Goal: Information Seeking & Learning: Learn about a topic

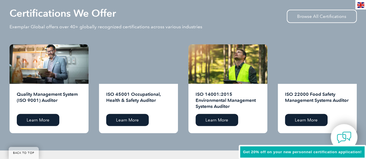
scroll to position [584, 0]
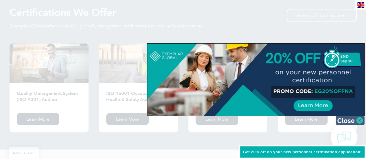
click at [356, 119] on img at bounding box center [350, 120] width 29 height 9
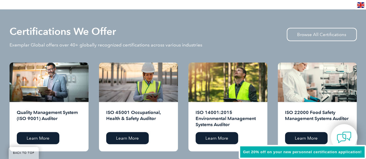
scroll to position [565, 0]
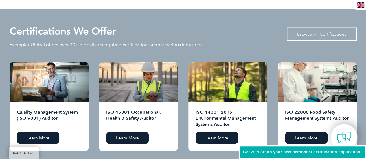
click at [328, 29] on link "Browse All Certifications" at bounding box center [322, 34] width 70 height 13
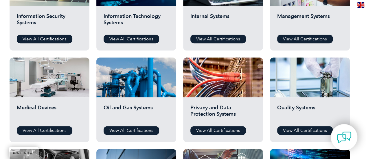
scroll to position [268, 0]
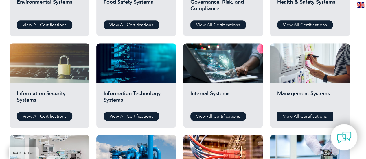
click at [301, 119] on link "View All Certifications" at bounding box center [305, 116] width 56 height 9
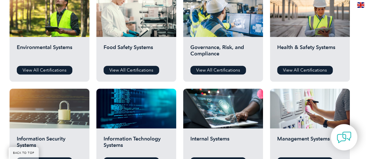
scroll to position [221, 0]
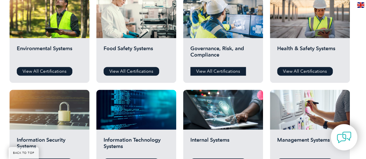
click at [217, 71] on link "View All Certifications" at bounding box center [218, 71] width 56 height 9
click at [50, 137] on h2 "Information Security Systems" at bounding box center [49, 145] width 65 height 17
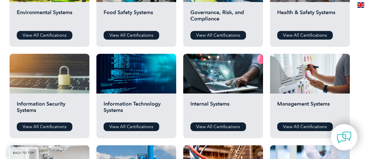
scroll to position [258, 0]
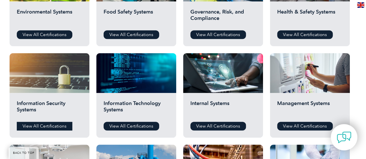
click at [52, 129] on link "View All Certifications" at bounding box center [45, 126] width 56 height 9
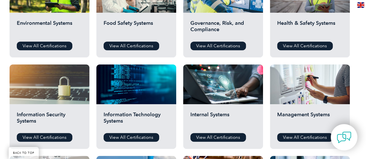
scroll to position [249, 0]
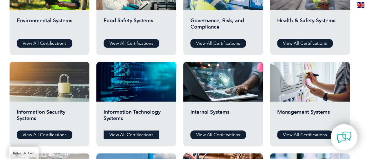
click at [129, 137] on link "View All Certifications" at bounding box center [132, 135] width 56 height 9
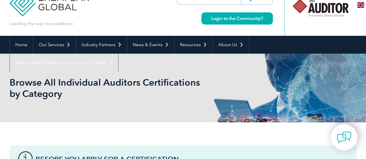
scroll to position [0, 0]
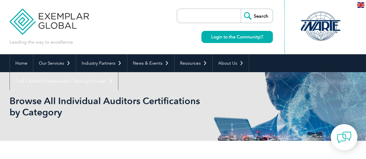
click at [186, 15] on input "search" at bounding box center [210, 16] width 61 height 14
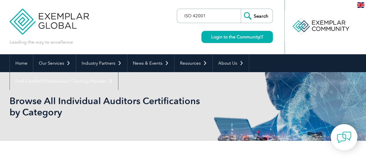
type input "ISO 42001"
click at [259, 20] on input "Search" at bounding box center [257, 16] width 32 height 14
